Goal: Navigation & Orientation: Understand site structure

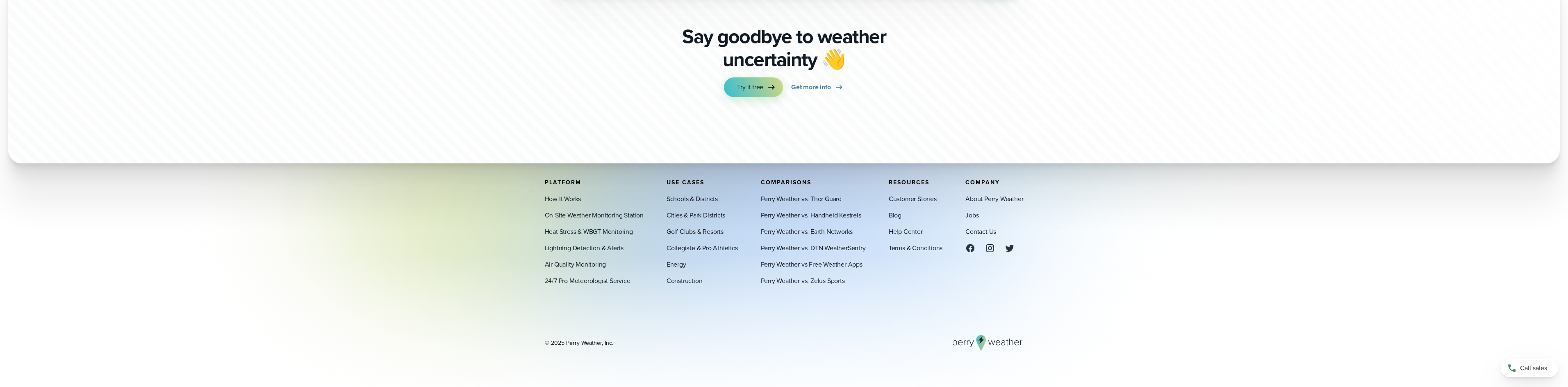
scroll to position [2892, 0]
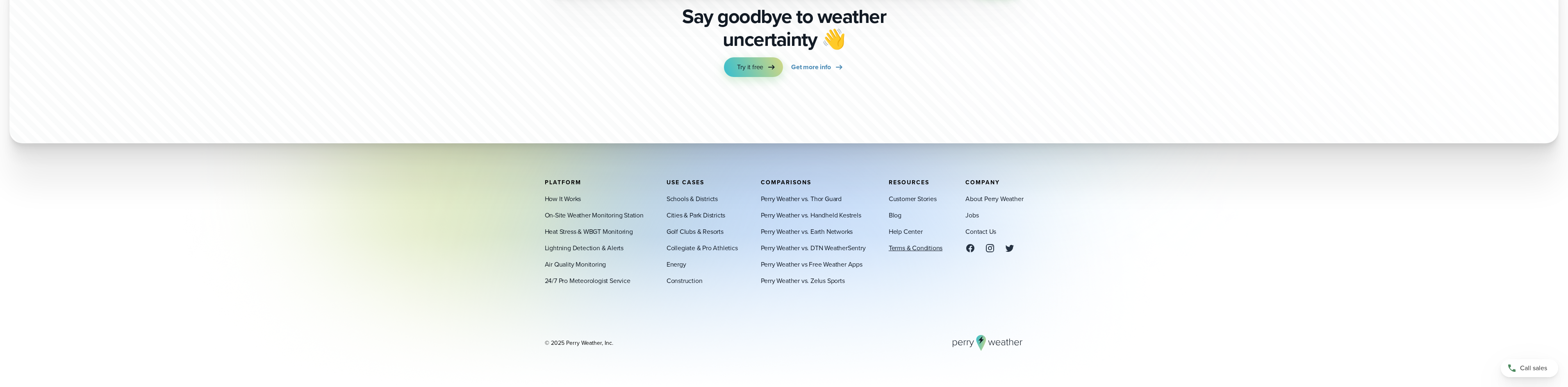
click at [897, 247] on link "Terms & Conditions" at bounding box center [915, 248] width 54 height 10
click at [559, 200] on link "How It Works" at bounding box center [563, 199] width 37 height 10
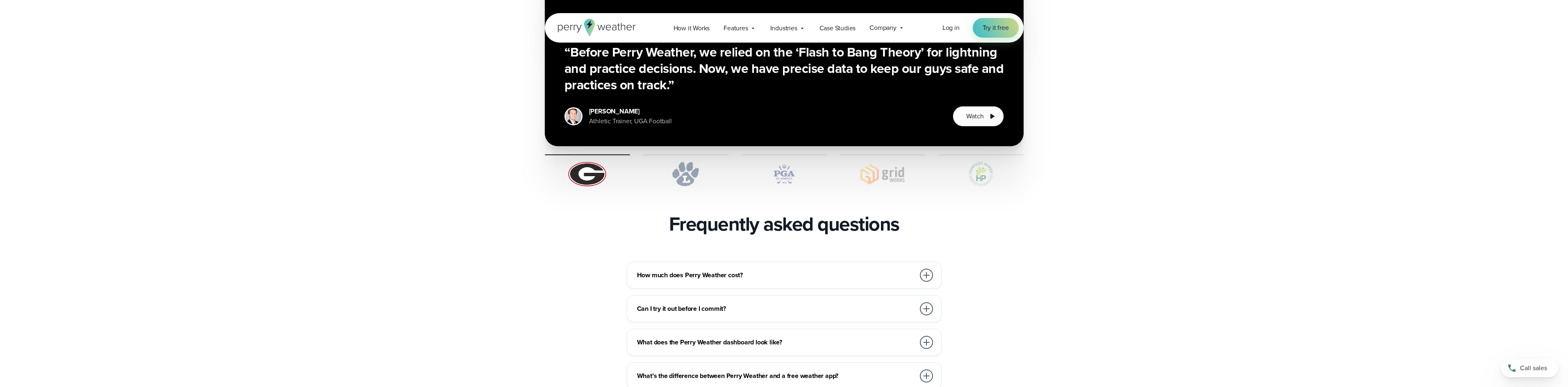
scroll to position [1762, 0]
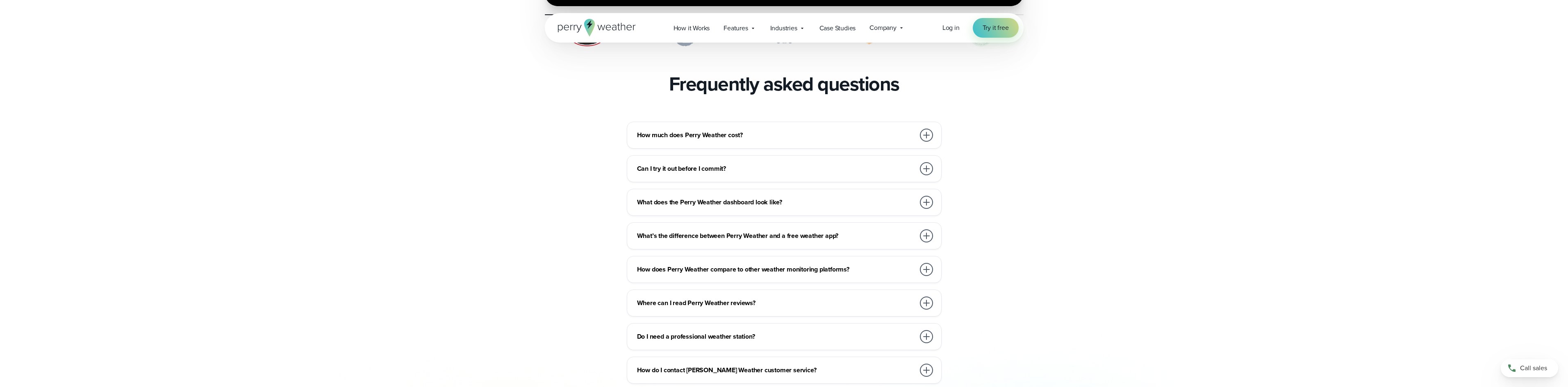
click at [926, 162] on div at bounding box center [926, 169] width 13 height 13
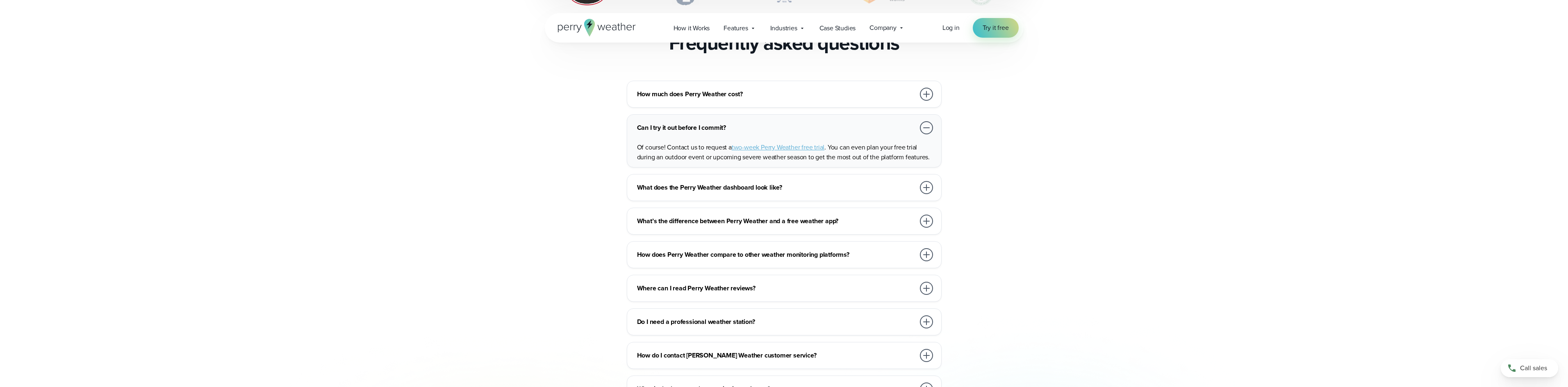
scroll to position [1844, 0]
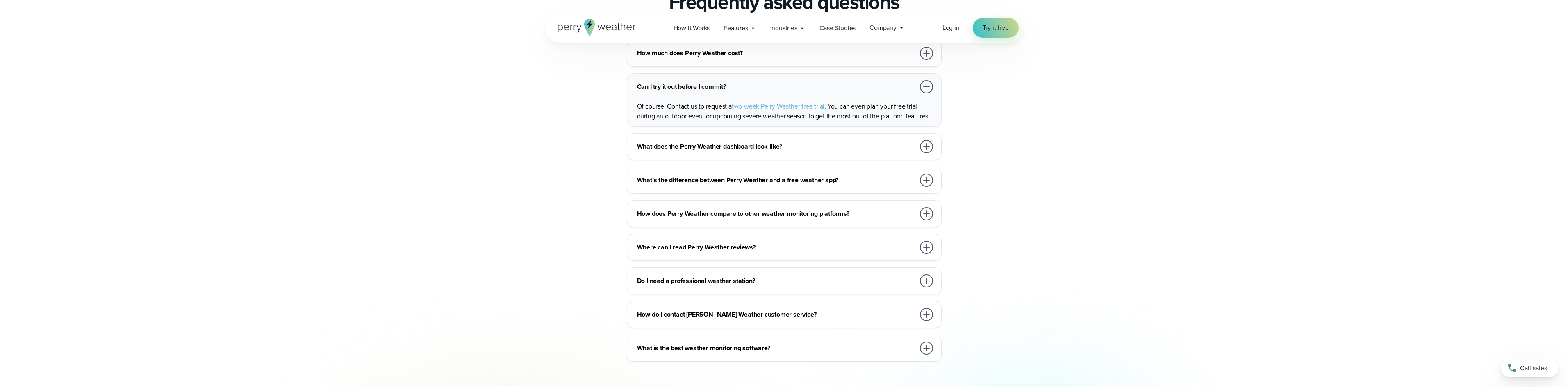
click at [925, 207] on div at bounding box center [926, 214] width 13 height 13
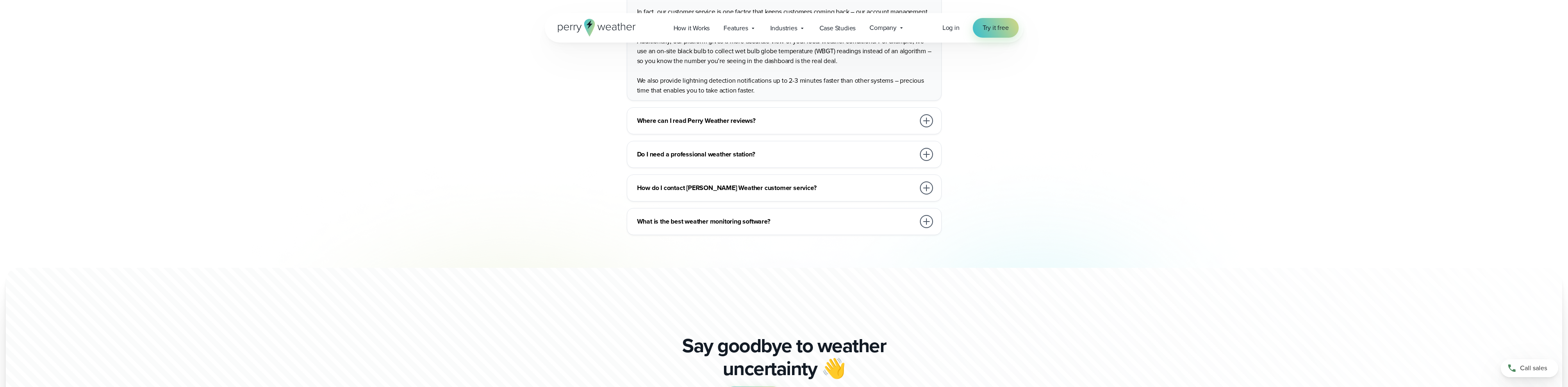
scroll to position [2090, 0]
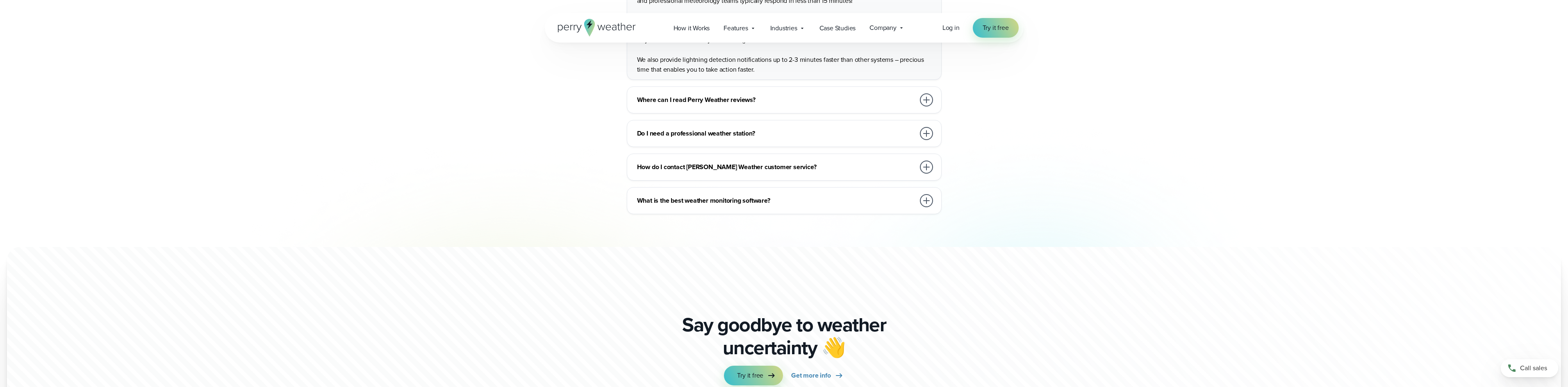
click at [926, 161] on div at bounding box center [926, 167] width 13 height 13
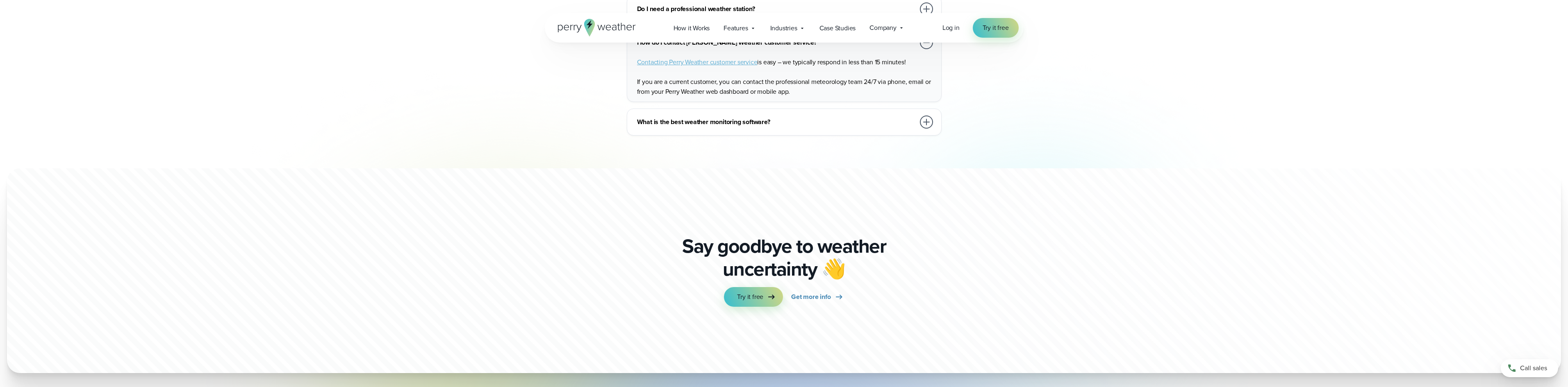
click at [926, 116] on div at bounding box center [926, 122] width 13 height 13
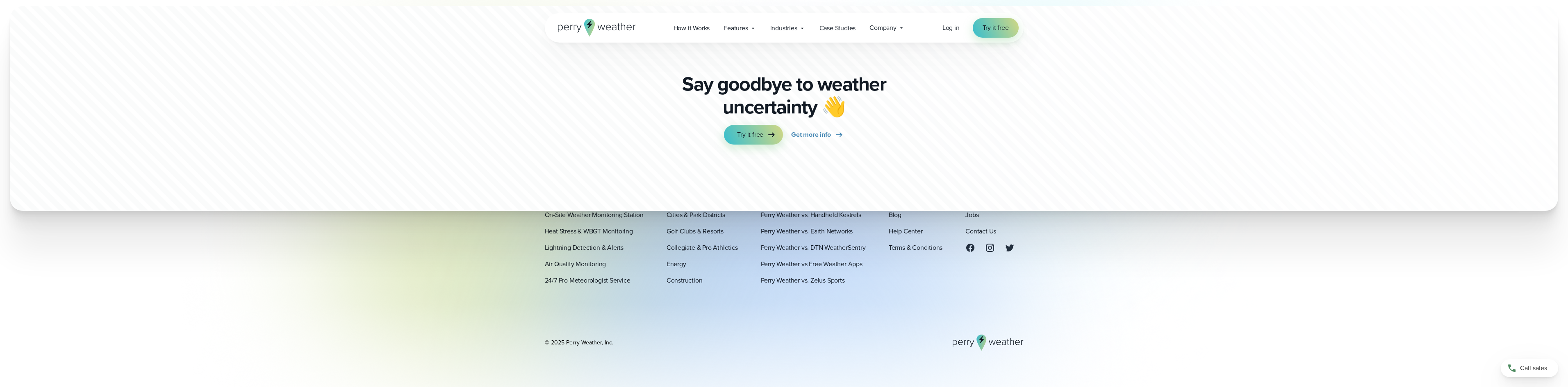
scroll to position [2330, 0]
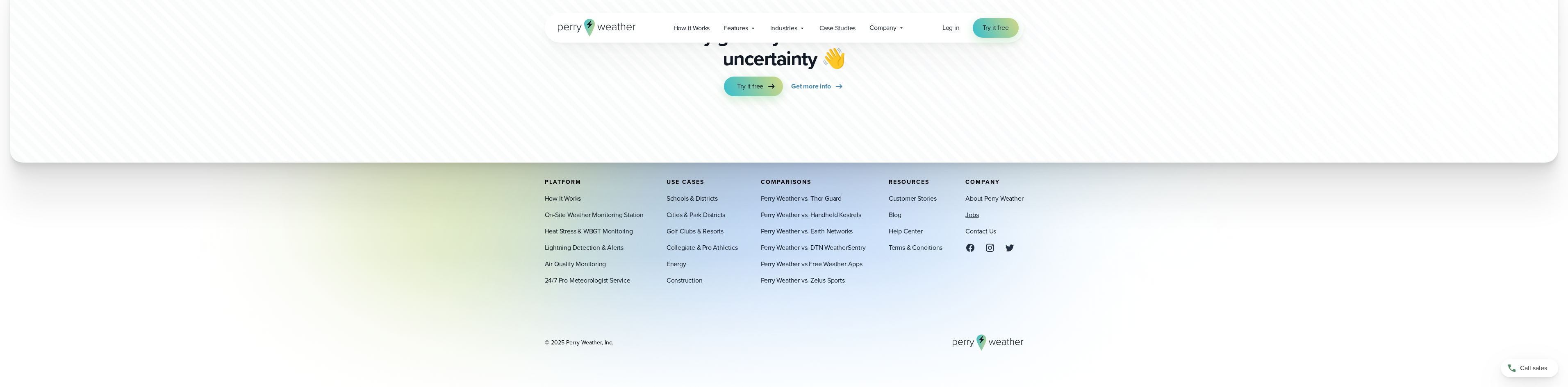
click at [972, 216] on link "Jobs" at bounding box center [972, 215] width 13 height 10
